Goal: Navigation & Orientation: Find specific page/section

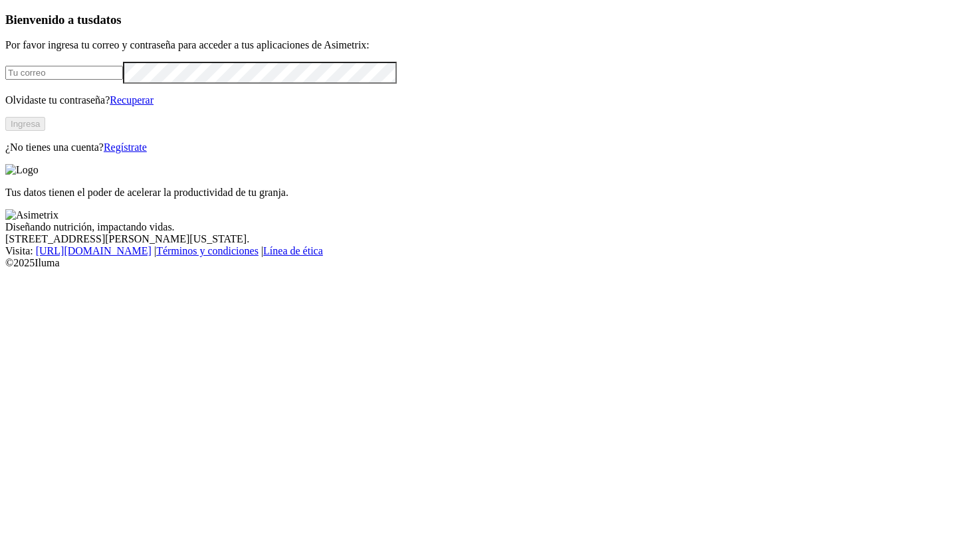
click at [123, 80] on input "email" at bounding box center [64, 73] width 118 height 14
type input "[PERSON_NAME][EMAIL_ADDRESS][PERSON_NAME][DOMAIN_NAME]"
click at [45, 131] on button "Ingresa" at bounding box center [25, 124] width 40 height 14
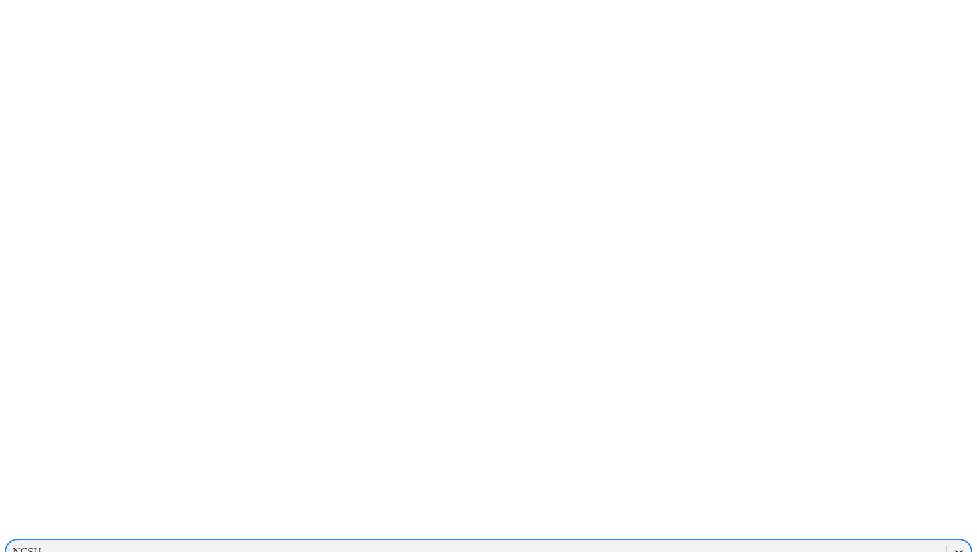
click at [952, 545] on icon at bounding box center [958, 551] width 13 height 13
click at [792, 538] on div "GALOPORCINOS" at bounding box center [488, 549] width 966 height 23
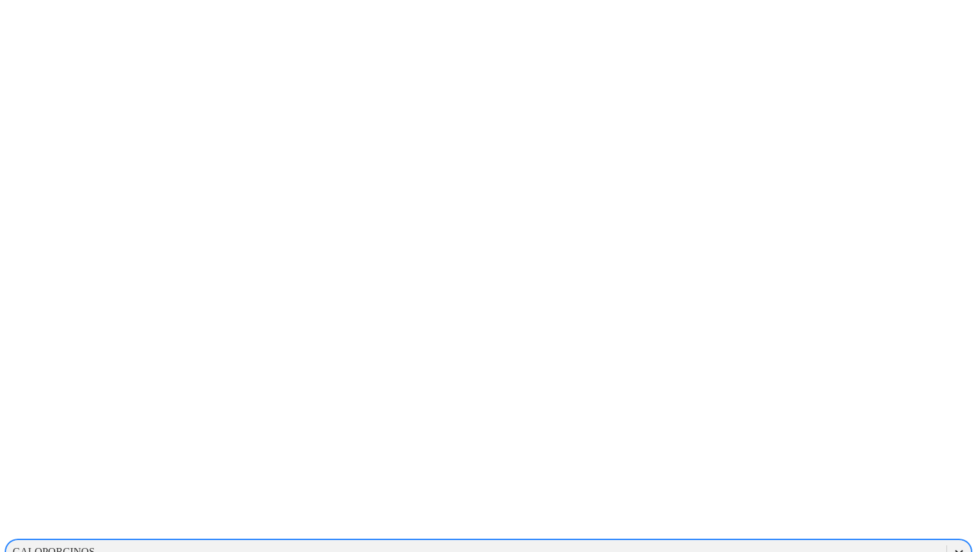
click at [952, 545] on icon at bounding box center [958, 551] width 13 height 13
